Goal: Complete application form

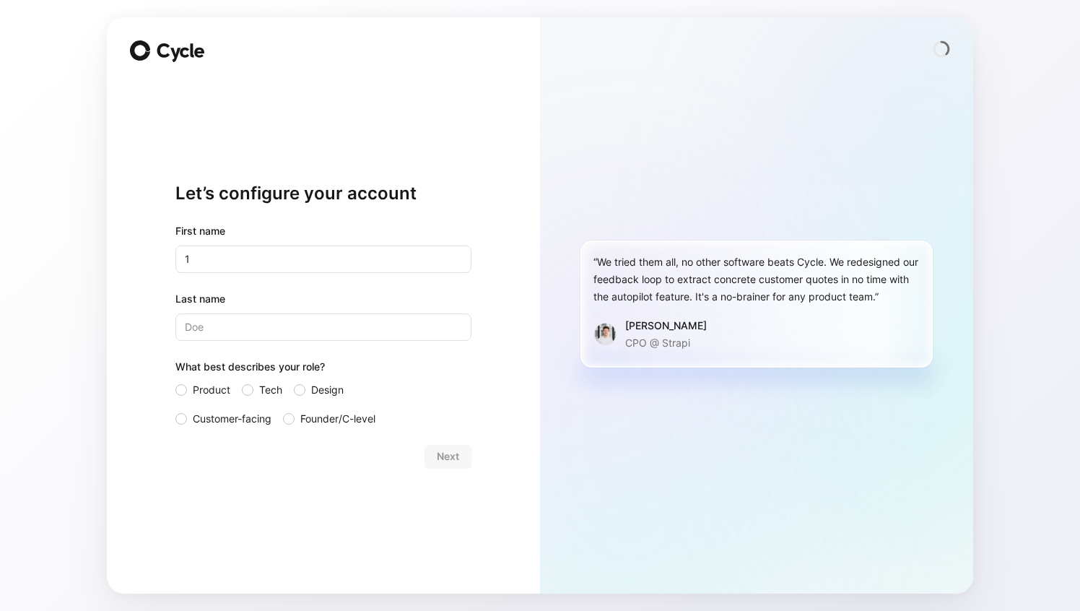
type input "1"
click at [287, 325] on input "Last name" at bounding box center [323, 326] width 296 height 27
type input "2"
click at [208, 391] on span "Product" at bounding box center [212, 389] width 38 height 17
click at [175, 381] on input "Product" at bounding box center [175, 381] width 0 height 0
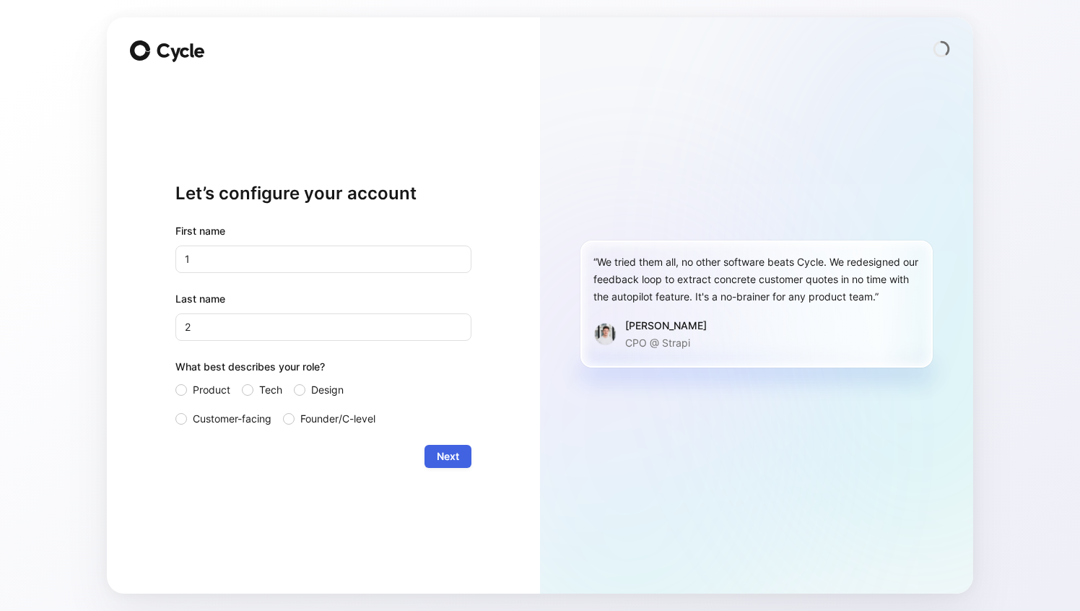
click at [437, 454] on span "Next" at bounding box center [448, 456] width 22 height 17
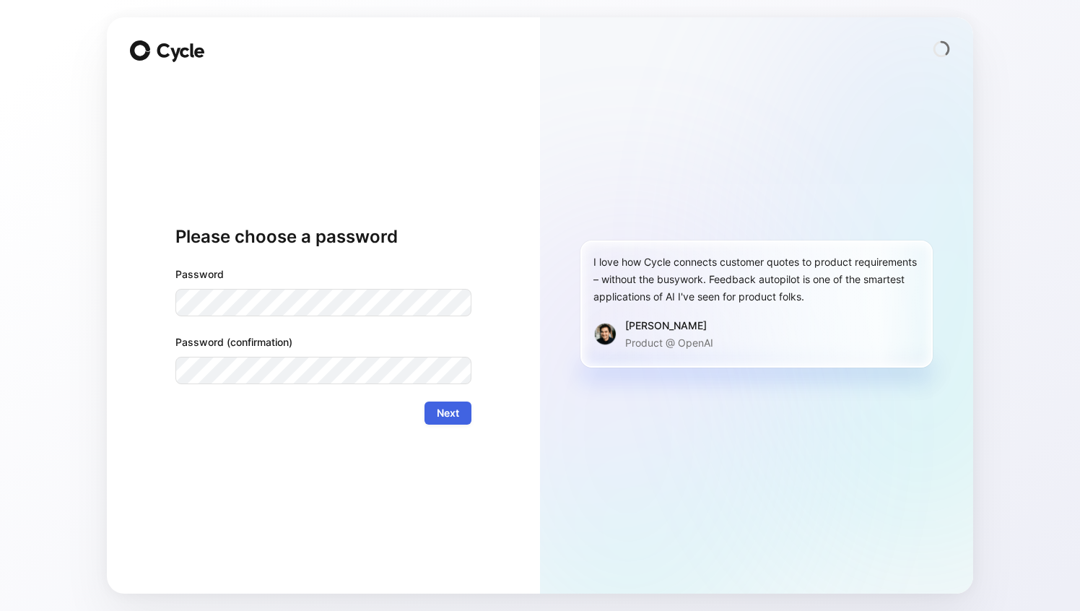
click at [458, 407] on span "Next" at bounding box center [448, 412] width 22 height 17
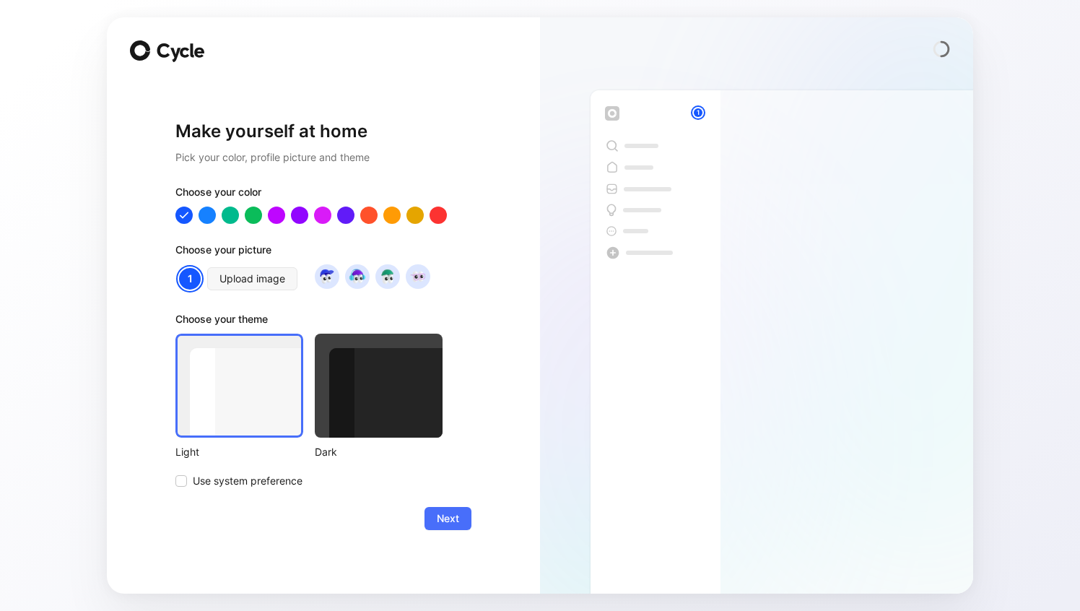
click at [521, 239] on div "Make yourself at home Pick your color, profile picture and theme Choose your co…" at bounding box center [323, 305] width 433 height 576
click at [378, 417] on div at bounding box center [379, 386] width 128 height 104
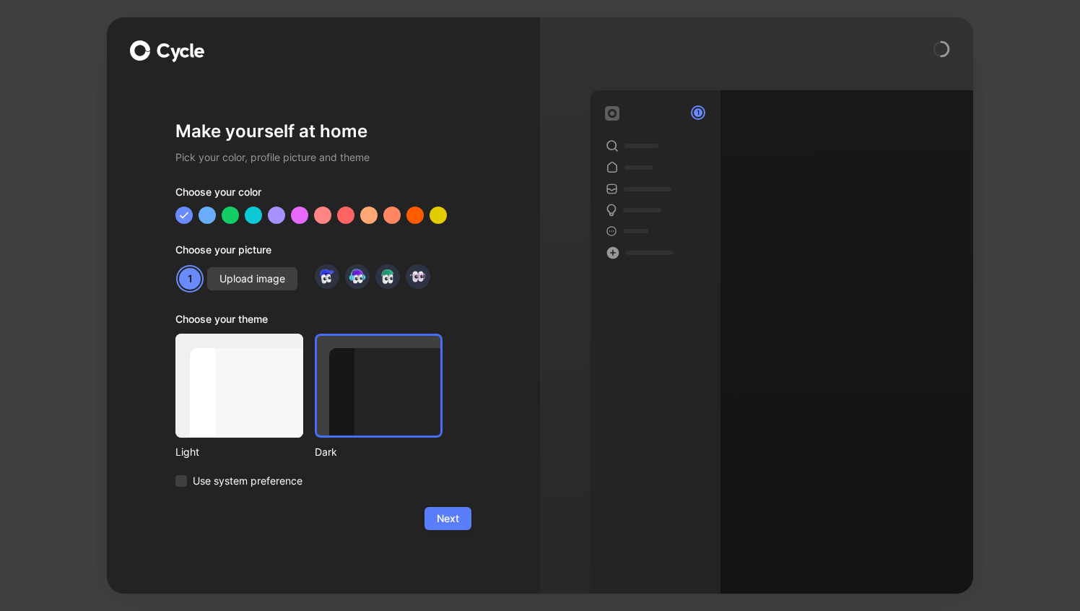
click at [456, 526] on span "Next" at bounding box center [448, 518] width 22 height 17
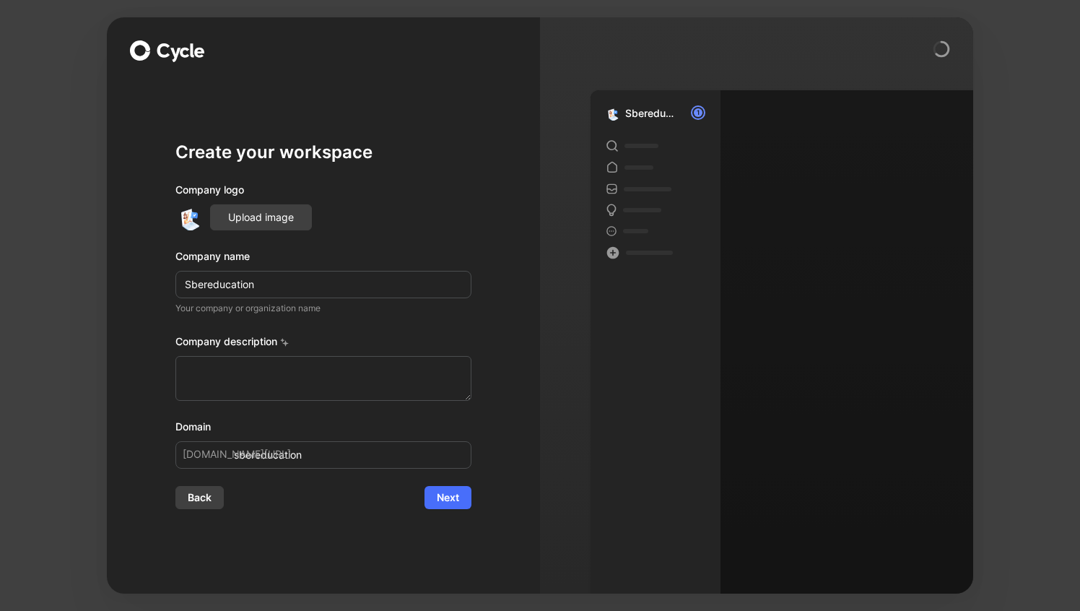
type input "1"
type input "!"
click at [188, 212] on img at bounding box center [188, 217] width 26 height 26
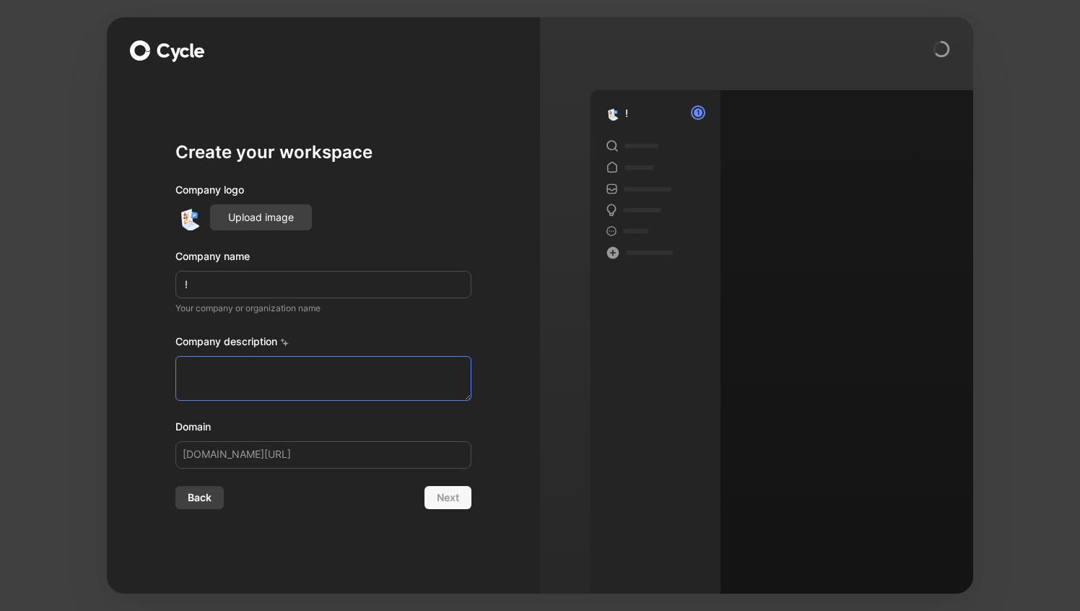
click at [276, 382] on textarea at bounding box center [323, 378] width 296 height 45
click at [287, 341] on icon at bounding box center [286, 344] width 6 height 6
click at [284, 347] on div "Company description" at bounding box center [323, 344] width 296 height 23
click at [285, 344] on icon at bounding box center [286, 344] width 6 height 6
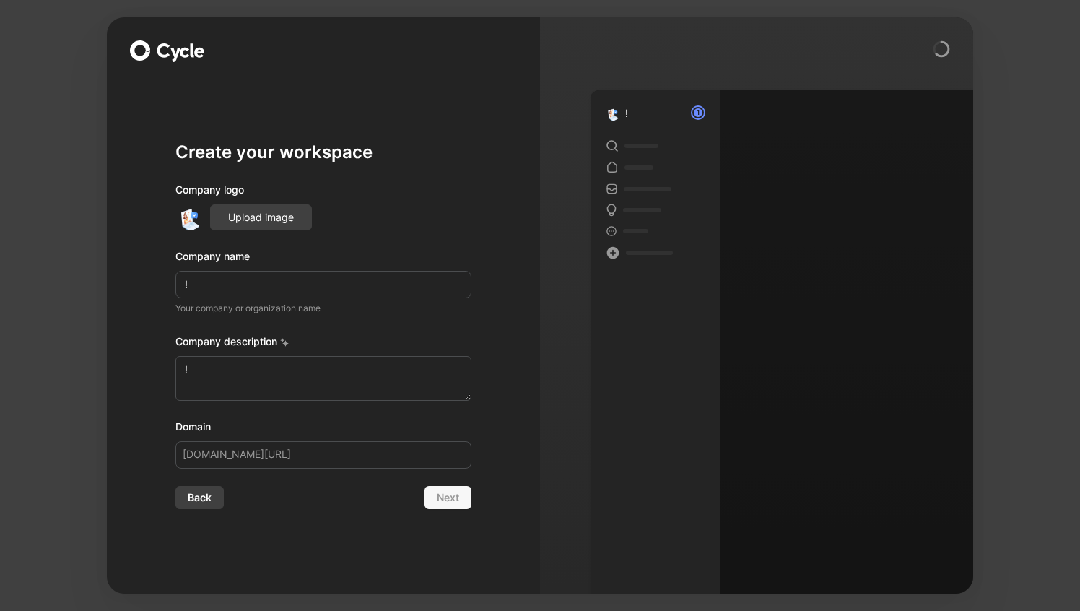
click at [300, 345] on div "Company description" at bounding box center [323, 344] width 296 height 23
click at [427, 494] on div "Back Next" at bounding box center [323, 497] width 296 height 23
click at [256, 370] on textarea "!" at bounding box center [323, 378] width 296 height 45
type textarea "!!"
click at [256, 293] on input "!" at bounding box center [323, 284] width 296 height 27
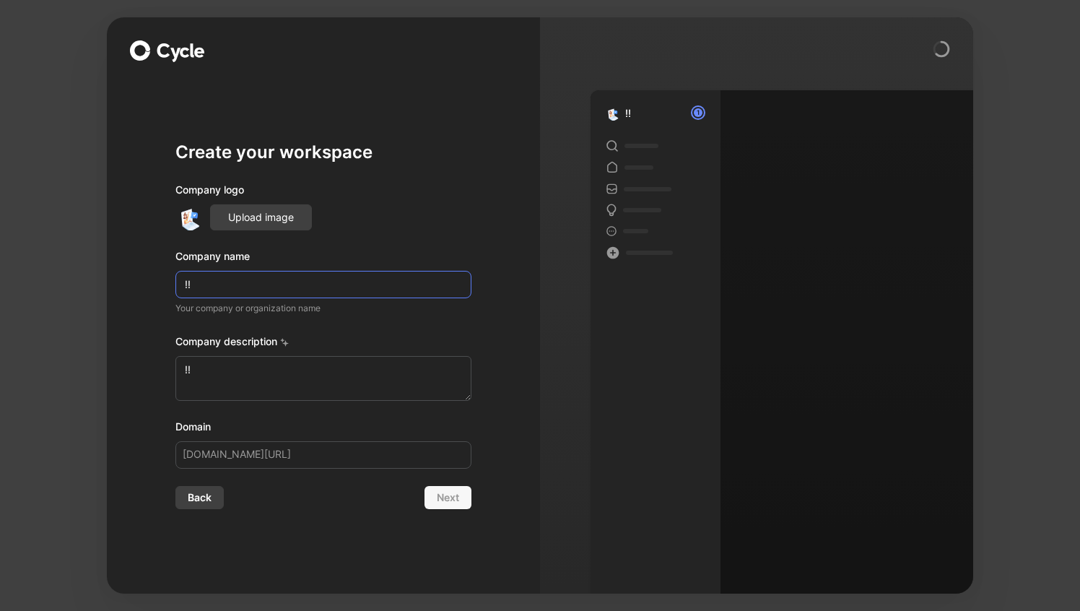
type input "!!"
click at [244, 443] on input at bounding box center [323, 454] width 296 height 27
click at [443, 497] on span "Next" at bounding box center [448, 497] width 22 height 17
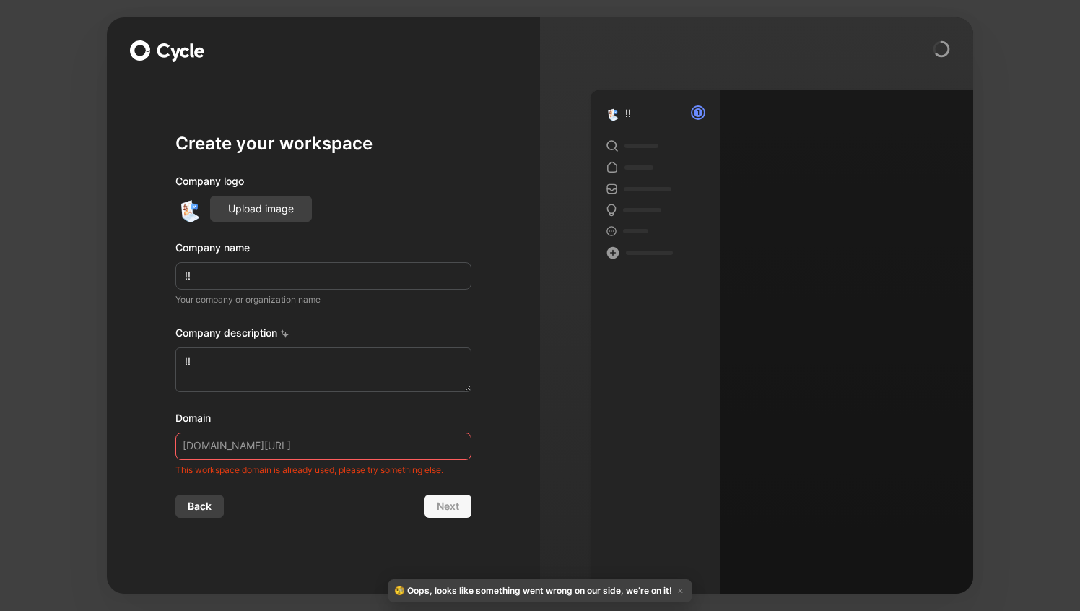
click at [308, 450] on input at bounding box center [323, 445] width 296 height 27
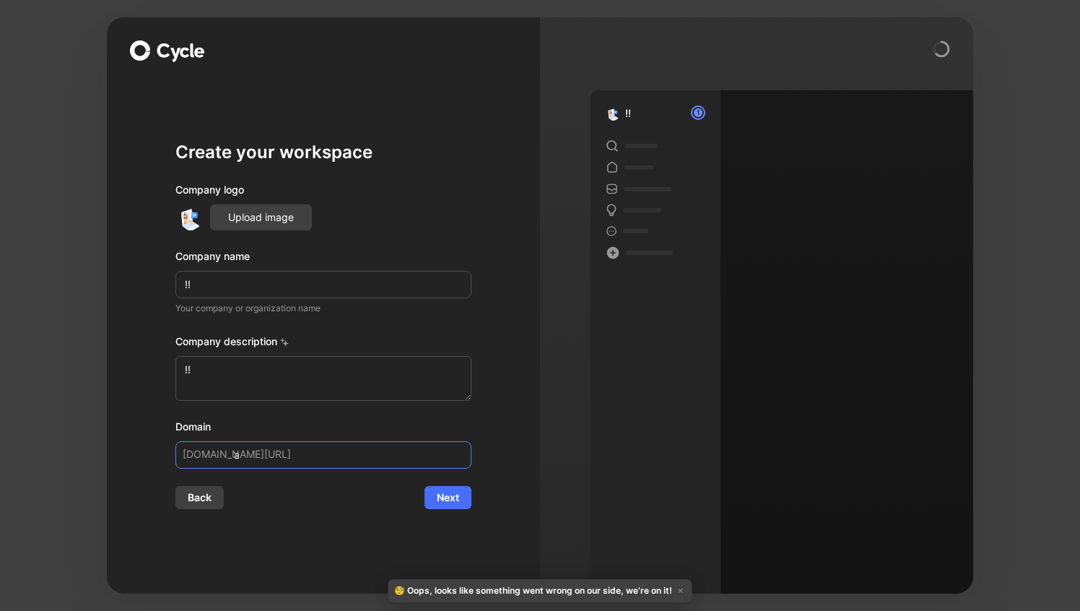
type input "a"
click at [249, 297] on input "!!" at bounding box center [323, 284] width 296 height 27
type input "aa"
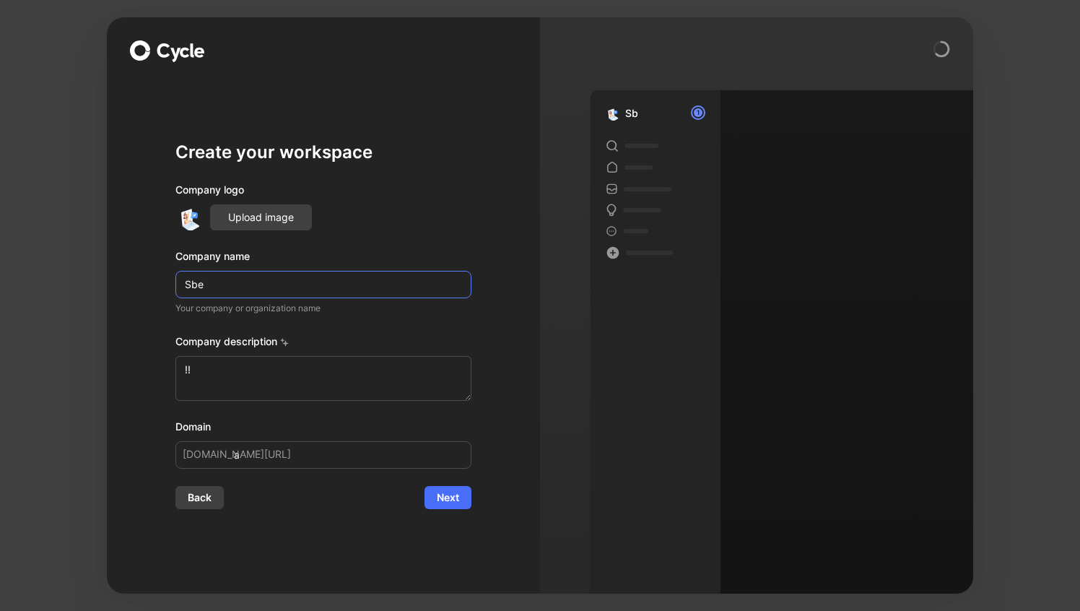
type input "Sbet"
type input "Test"
click at [271, 380] on textarea "!!" at bounding box center [323, 378] width 296 height 45
paste textarea "Test"
type textarea "Test"
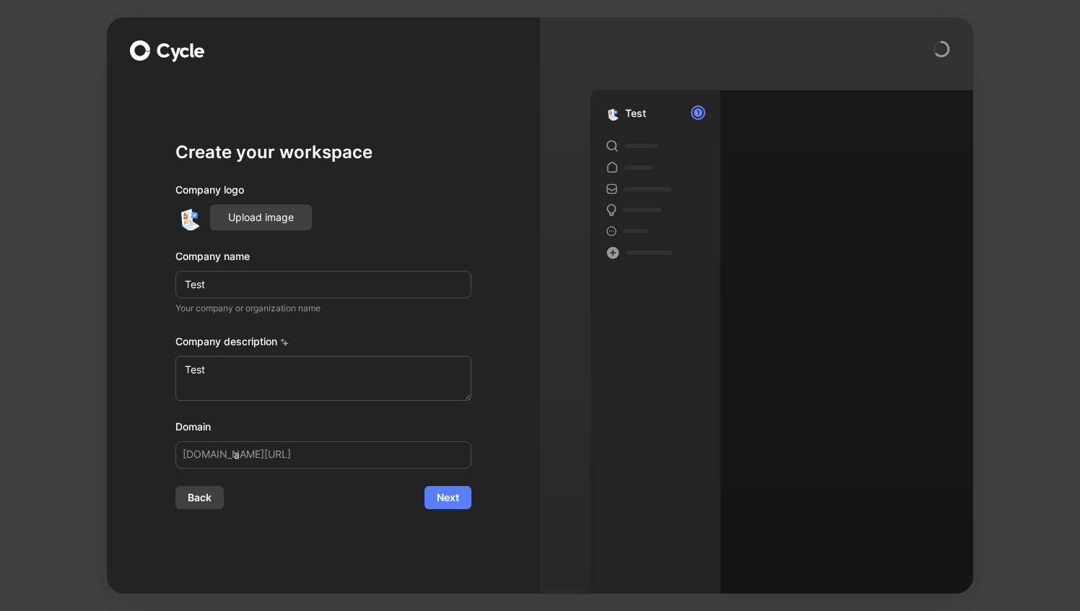
click at [440, 496] on span "Next" at bounding box center [448, 497] width 22 height 17
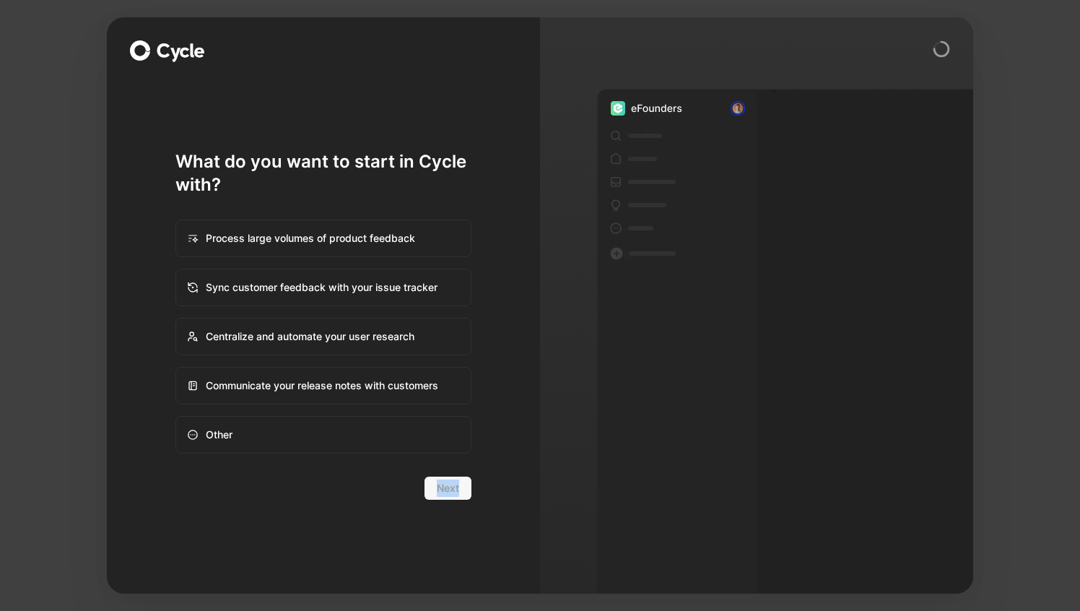
click at [307, 458] on form "Process large volumes of product feedback Sync customer feedback with your issu…" at bounding box center [323, 347] width 296 height 303
click at [318, 443] on div "Other" at bounding box center [323, 434] width 293 height 35
click at [177, 417] on input "Other" at bounding box center [176, 417] width 1 height 1
radio input "true"
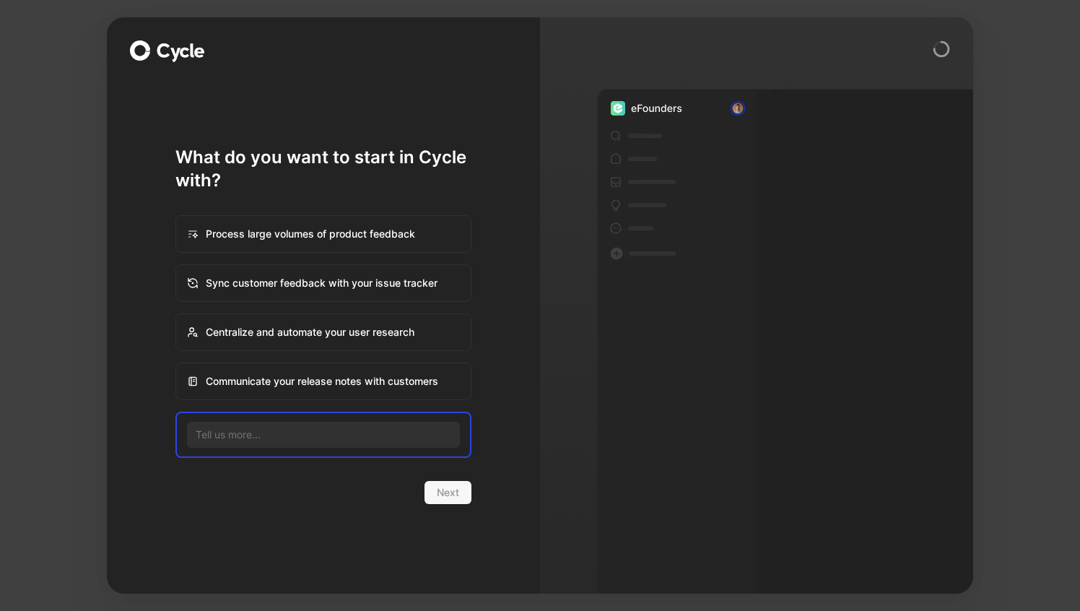
click at [324, 472] on form "Process large volumes of product feedback Sync customer feedback with your issu…" at bounding box center [323, 348] width 296 height 312
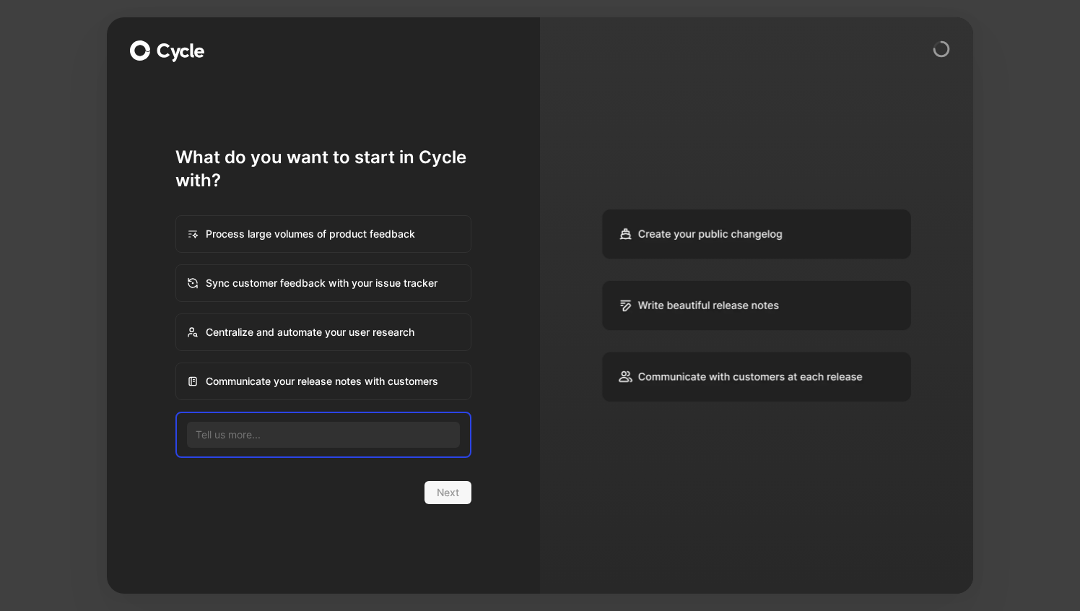
click at [330, 378] on div "Communicate your release notes with customers" at bounding box center [323, 381] width 293 height 35
click at [177, 364] on input "Communicate your release notes with customers" at bounding box center [176, 363] width 1 height 1
radio input "true"
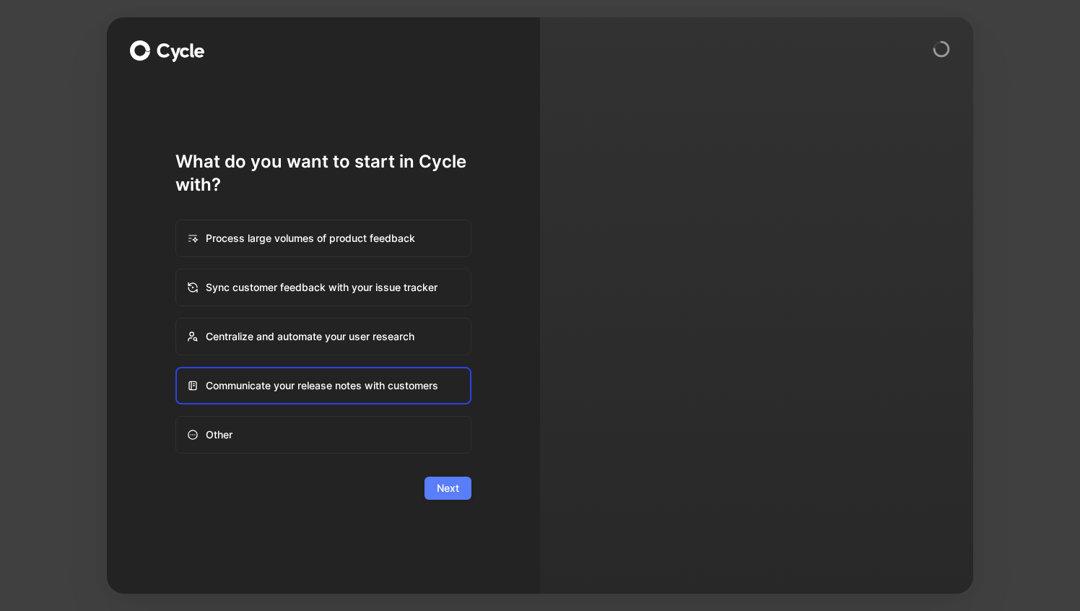
click at [443, 489] on span "Next" at bounding box center [448, 487] width 22 height 17
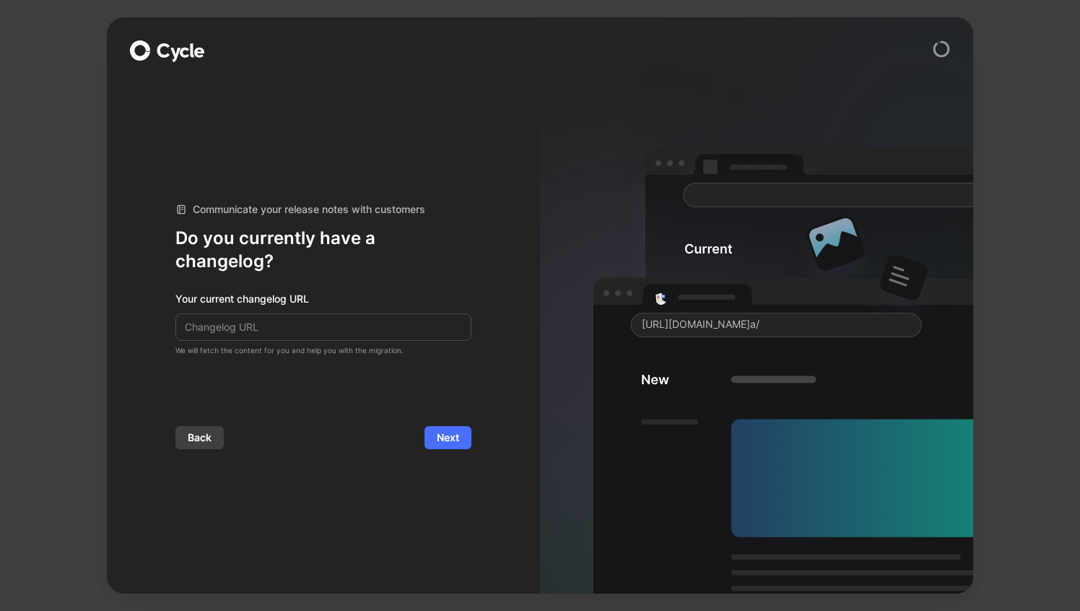
type input "Test"
click at [460, 440] on button "Next" at bounding box center [447, 437] width 47 height 23
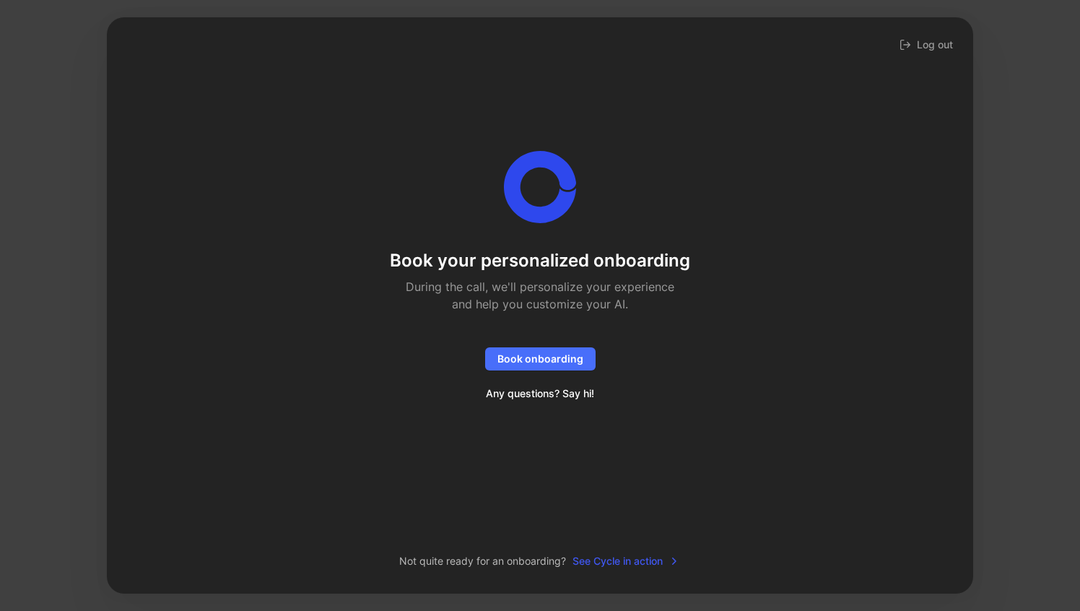
click at [602, 555] on span "See Cycle in action" at bounding box center [626, 560] width 108 height 17
click at [562, 390] on span "Any questions? Say hi!" at bounding box center [540, 393] width 108 height 17
click at [918, 49] on button "Log out" at bounding box center [926, 45] width 59 height 20
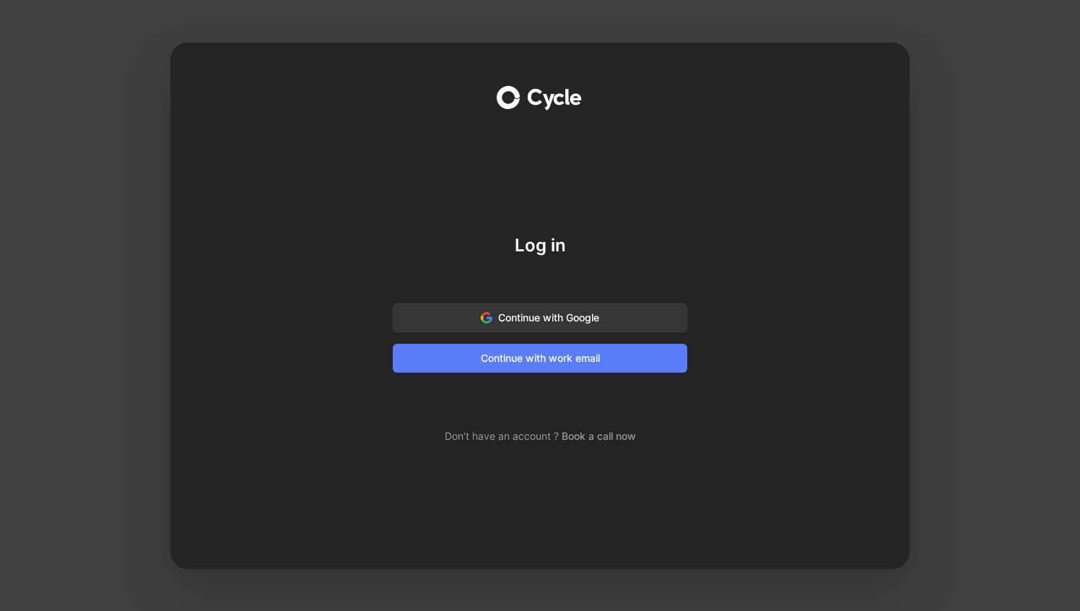
click at [531, 356] on span "Continue with work email" at bounding box center [540, 357] width 258 height 17
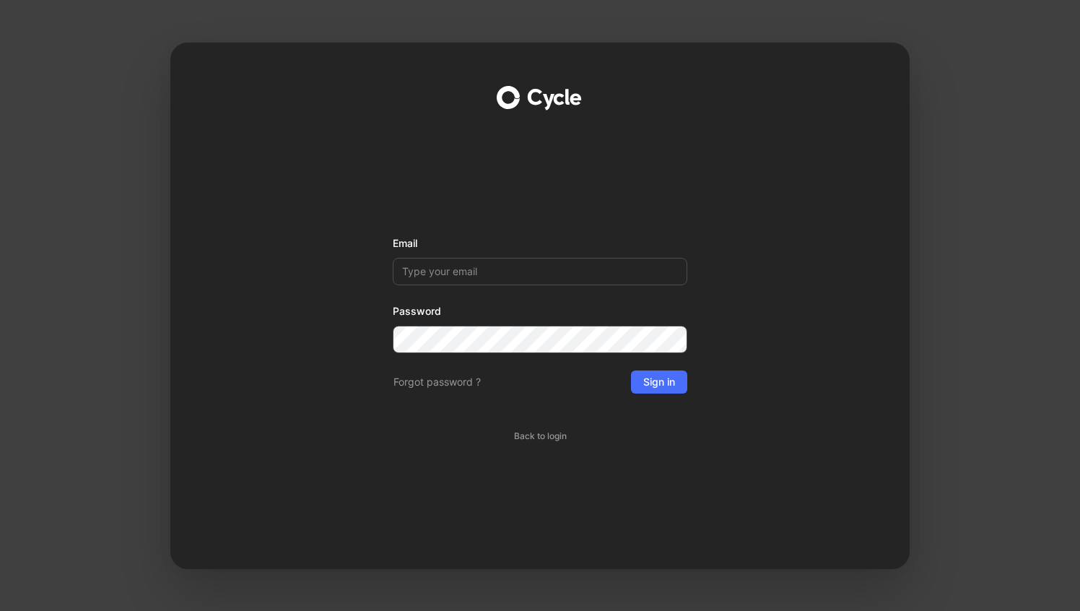
type input "[EMAIL_ADDRESS][DOMAIN_NAME]"
click at [662, 375] on span "Sign in" at bounding box center [659, 381] width 32 height 17
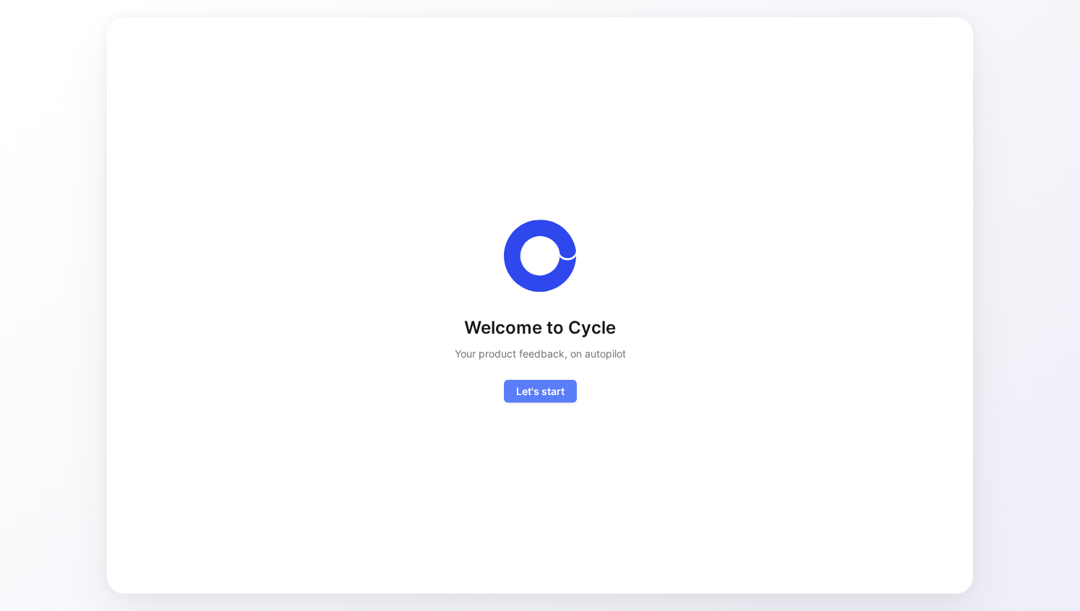
click at [530, 383] on span "Let's start Exceptionally, you'll get access to a white glove onboarding as we'…" at bounding box center [540, 390] width 48 height 17
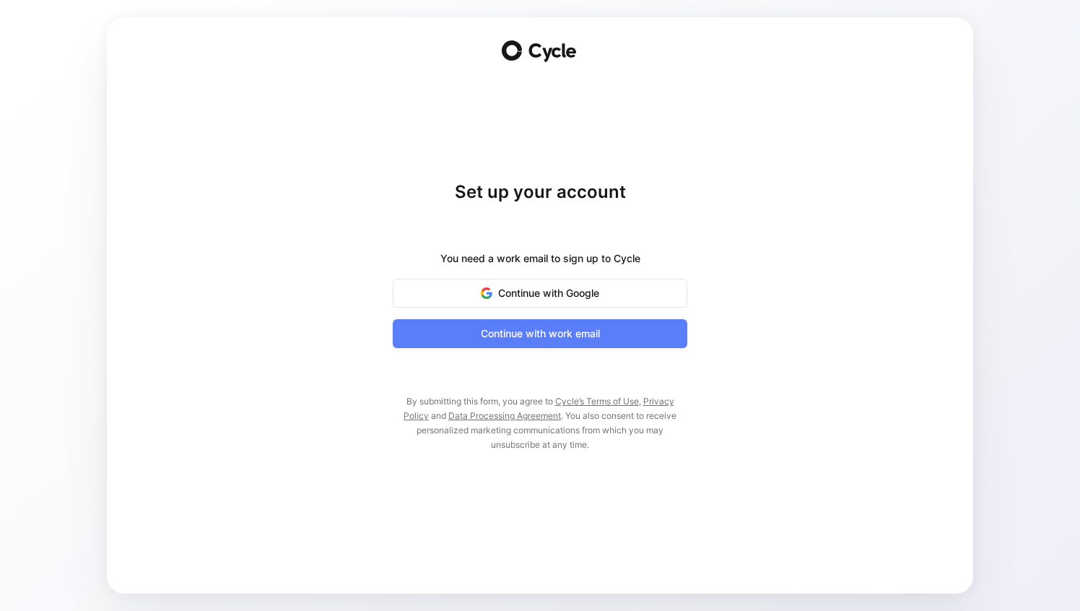
click at [557, 331] on span "Continue with work email" at bounding box center [540, 333] width 258 height 17
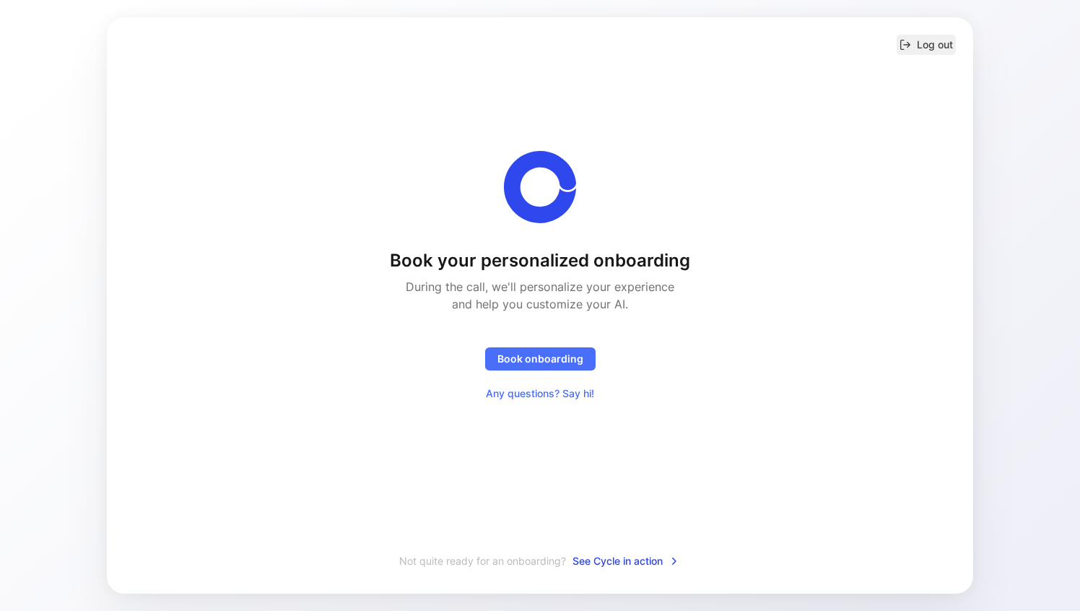
click at [920, 36] on button "Log out" at bounding box center [926, 45] width 59 height 20
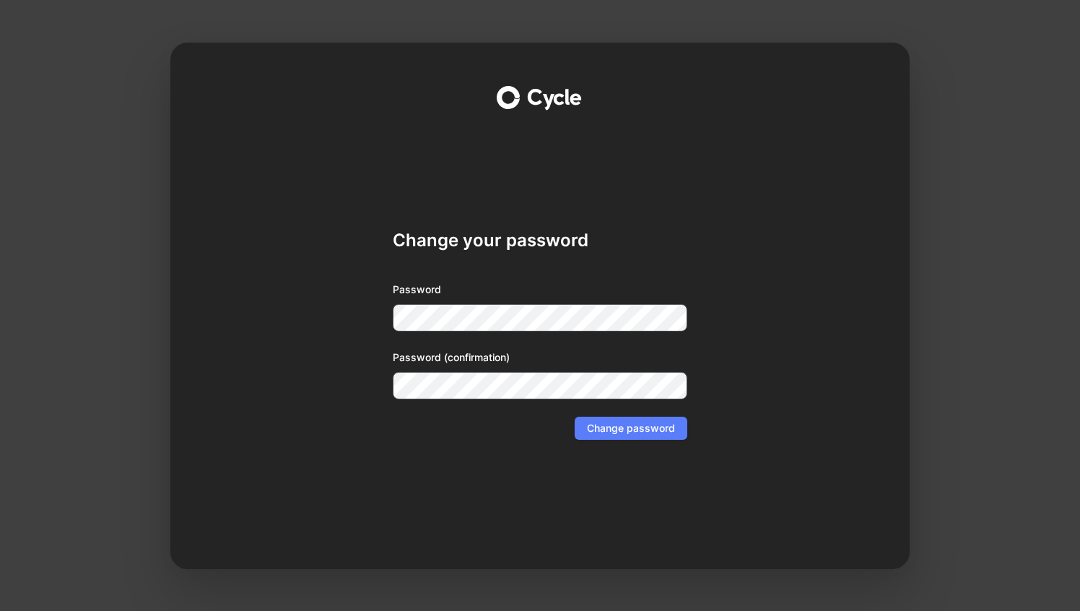
click at [615, 428] on span "Change password" at bounding box center [631, 427] width 88 height 17
